Goal: Find contact information: Find contact information

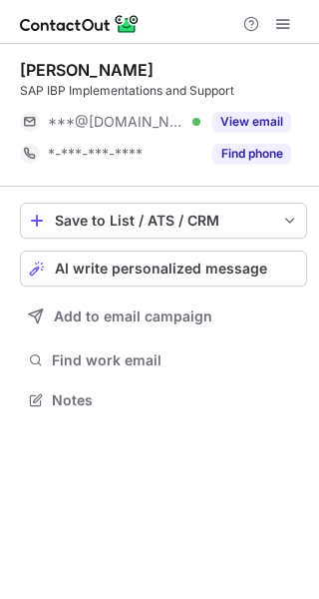
scroll to position [10, 10]
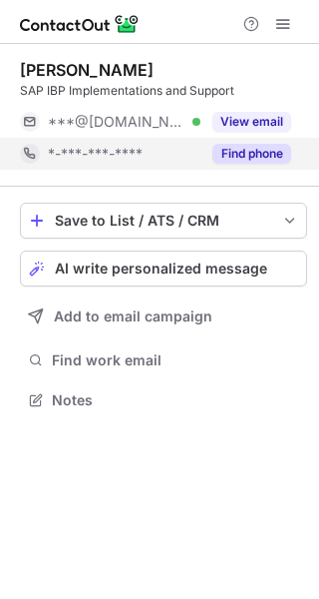
click at [245, 144] on button "Find phone" at bounding box center [252, 154] width 79 height 20
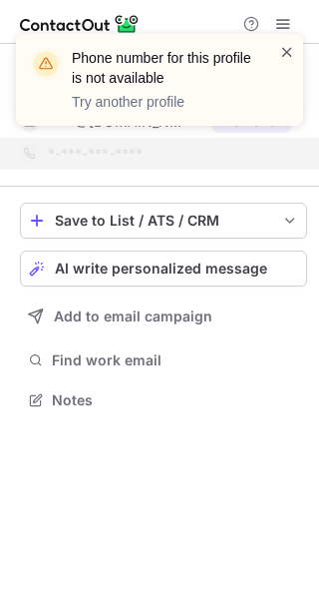
click at [294, 55] on span at bounding box center [287, 52] width 16 height 20
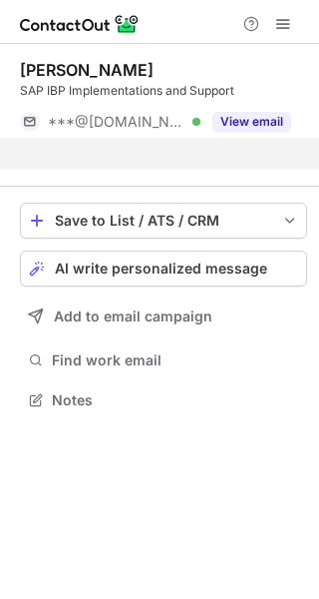
scroll to position [353, 319]
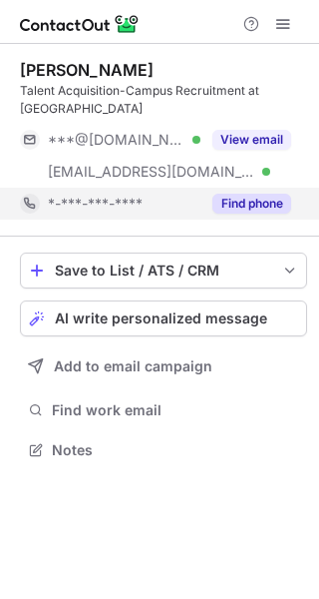
scroll to position [435, 319]
click at [270, 205] on button "Find phone" at bounding box center [252, 204] width 79 height 20
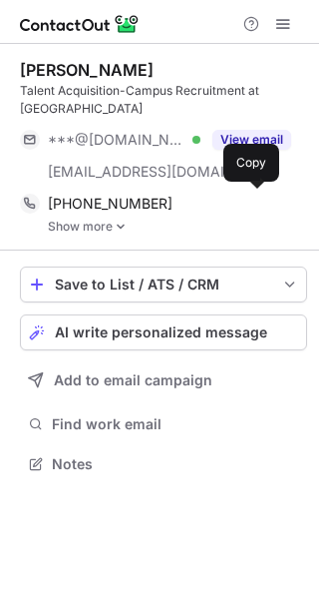
scroll to position [449, 319]
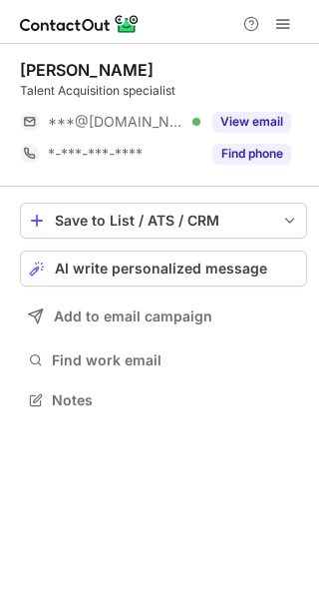
scroll to position [10, 10]
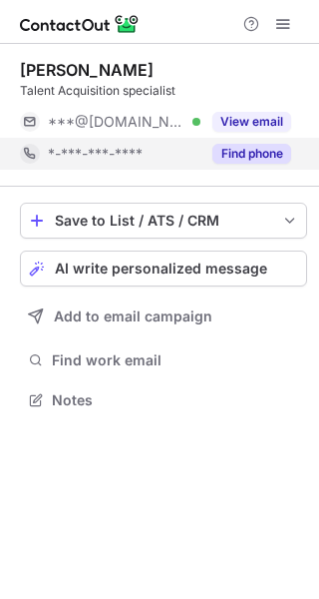
click at [236, 150] on button "Find phone" at bounding box center [252, 154] width 79 height 20
